Goal: Task Accomplishment & Management: Use online tool/utility

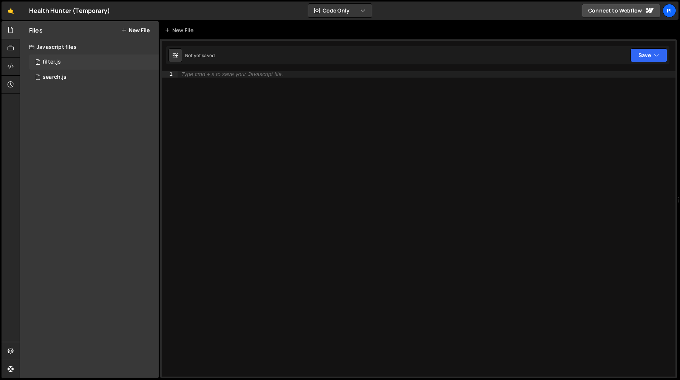
click at [59, 57] on div "0 filter.js 0" at bounding box center [94, 61] width 130 height 15
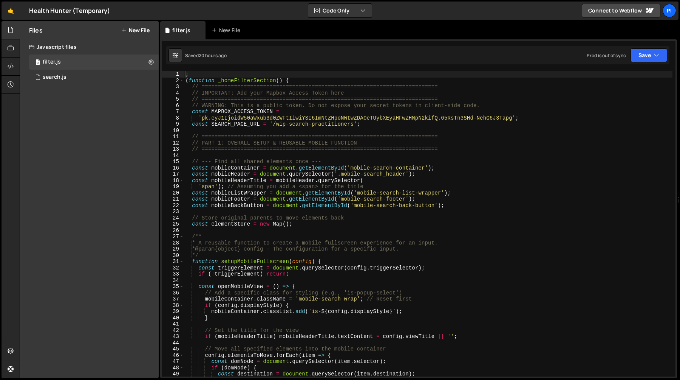
click at [299, 207] on div "; ( function _homeFilterSection ( ) { // ======================================…" at bounding box center [428, 230] width 489 height 318
type textarea "const mobileBackButton = document.getElementById('mobile-search-back-button');"
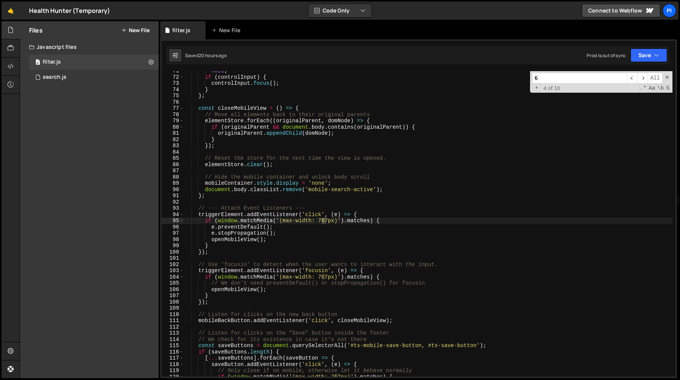
scroll to position [440, 0]
type input "6"
click at [640, 76] on span "​" at bounding box center [643, 78] width 11 height 11
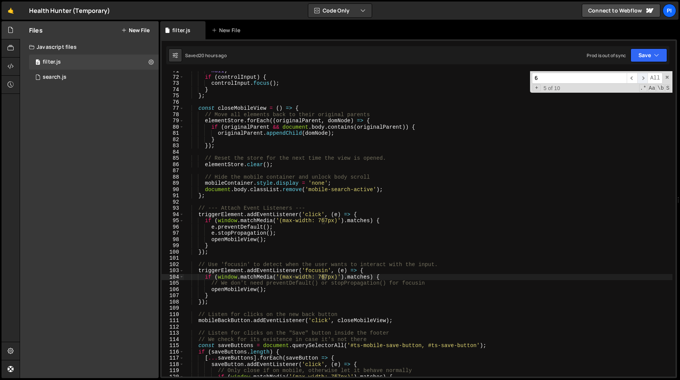
click at [640, 76] on span "​" at bounding box center [643, 78] width 11 height 11
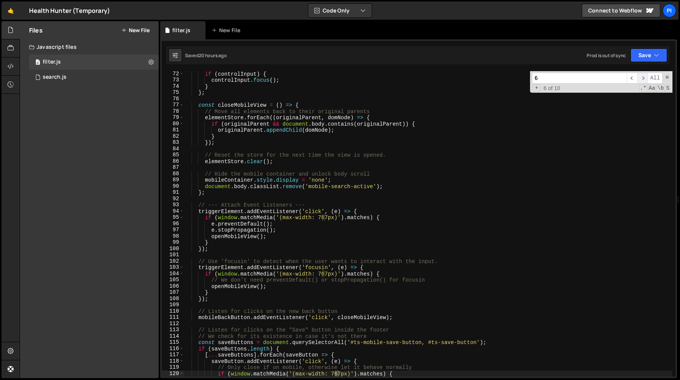
click at [640, 76] on span "​" at bounding box center [643, 78] width 11 height 11
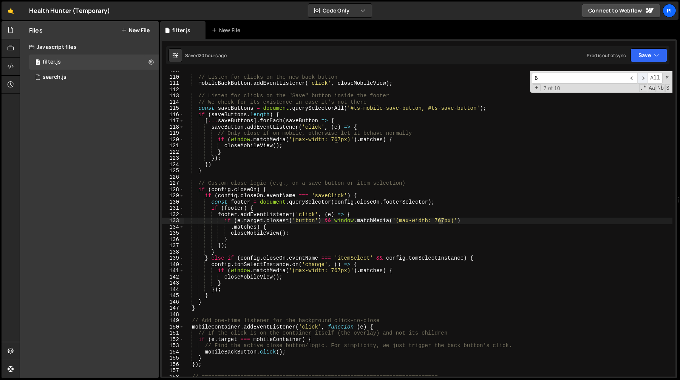
click at [640, 76] on span "​" at bounding box center [643, 78] width 11 height 11
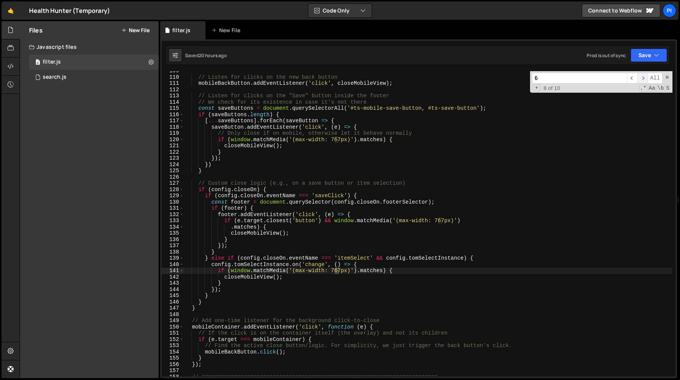
click at [640, 76] on span "​" at bounding box center [643, 78] width 11 height 11
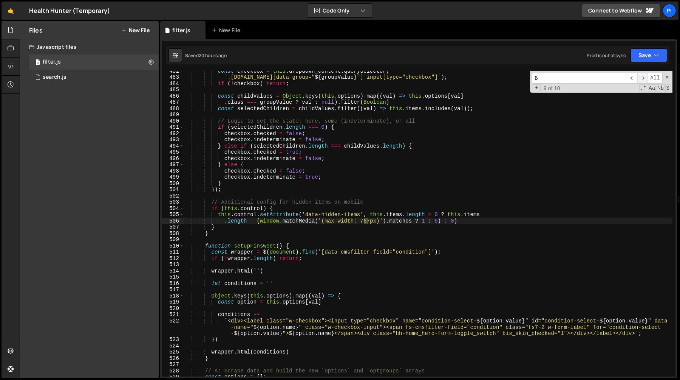
click at [640, 76] on span "​" at bounding box center [643, 78] width 11 height 11
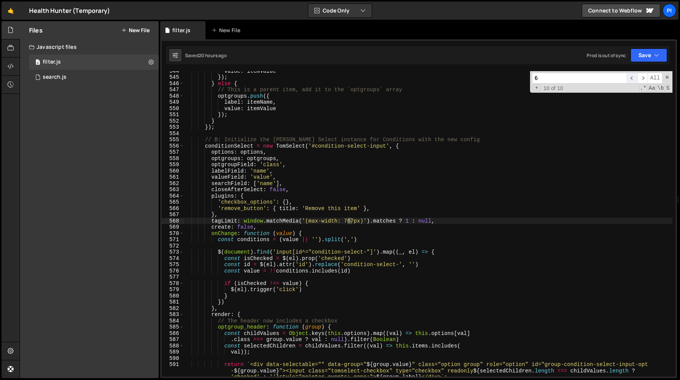
click at [627, 76] on span "​" at bounding box center [632, 78] width 11 height 11
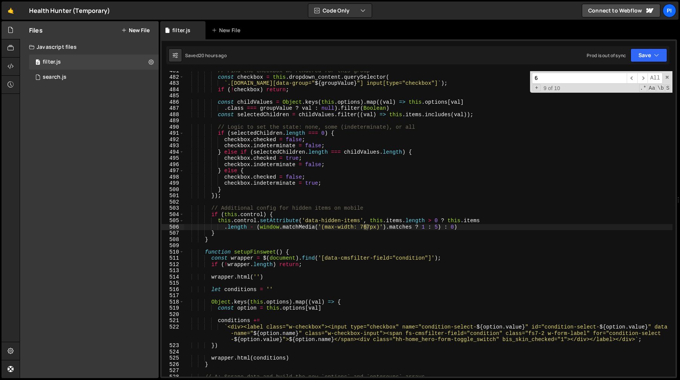
click at [592, 79] on input "6" at bounding box center [579, 78] width 95 height 11
click at [436, 226] on div "// Find the checkbox we rendered for this group const checkbox = this . dropdow…" at bounding box center [428, 227] width 489 height 318
click at [457, 205] on div "// Find the checkbox we rendered for this group const checkbox = this . dropdow…" at bounding box center [428, 227] width 489 height 318
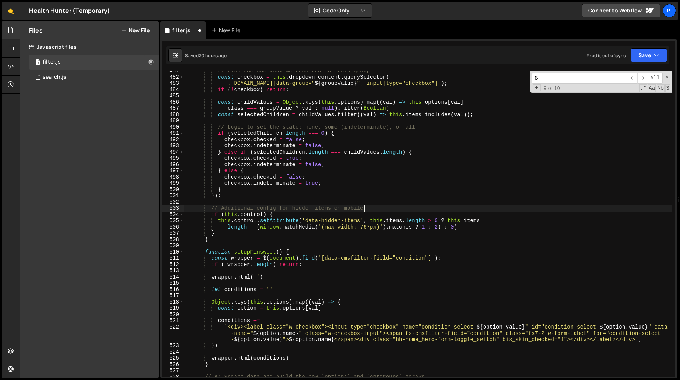
scroll to position [0, 12]
click at [307, 234] on div "// Find the checkbox we rendered for this group const checkbox = this . dropdow…" at bounding box center [428, 227] width 489 height 318
type textarea "}"
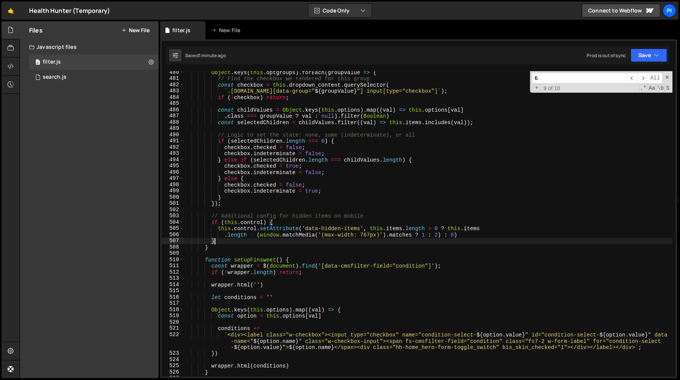
scroll to position [2996, 0]
